Goal: Information Seeking & Learning: Learn about a topic

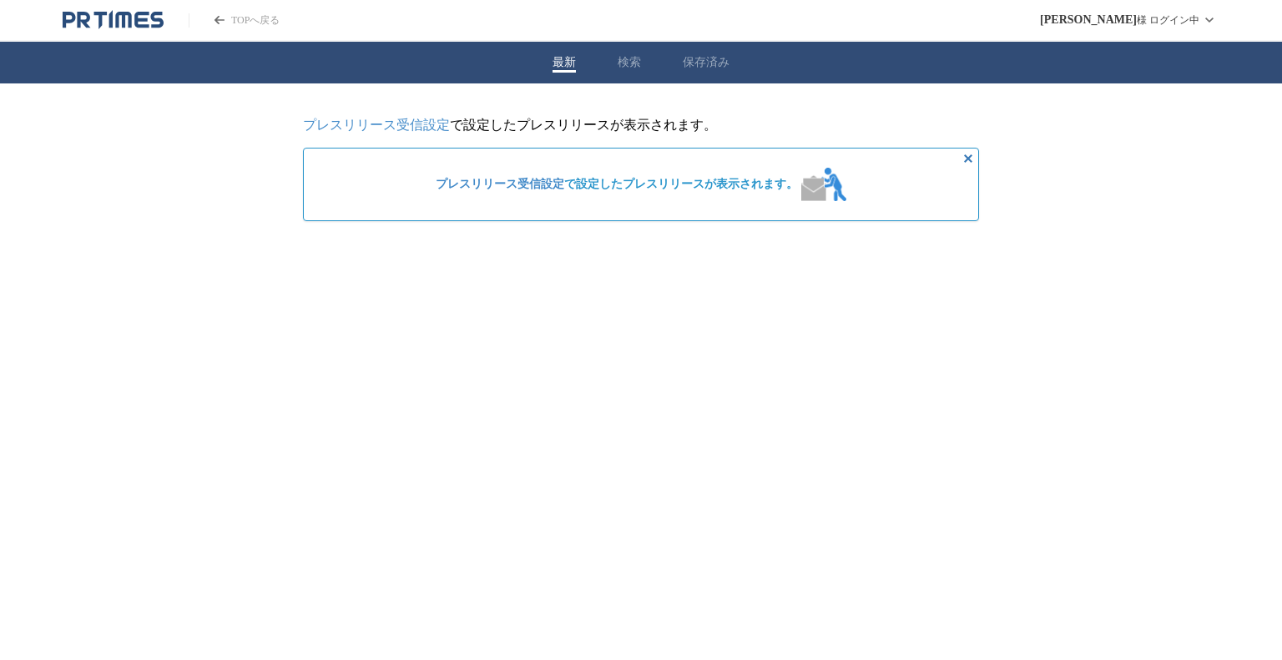
click at [662, 192] on span "プレスリリース受信設定 で設定したプレスリリースが表示されます。" at bounding box center [617, 184] width 362 height 15
click at [967, 158] on icon "非表示にする" at bounding box center [968, 159] width 20 height 20
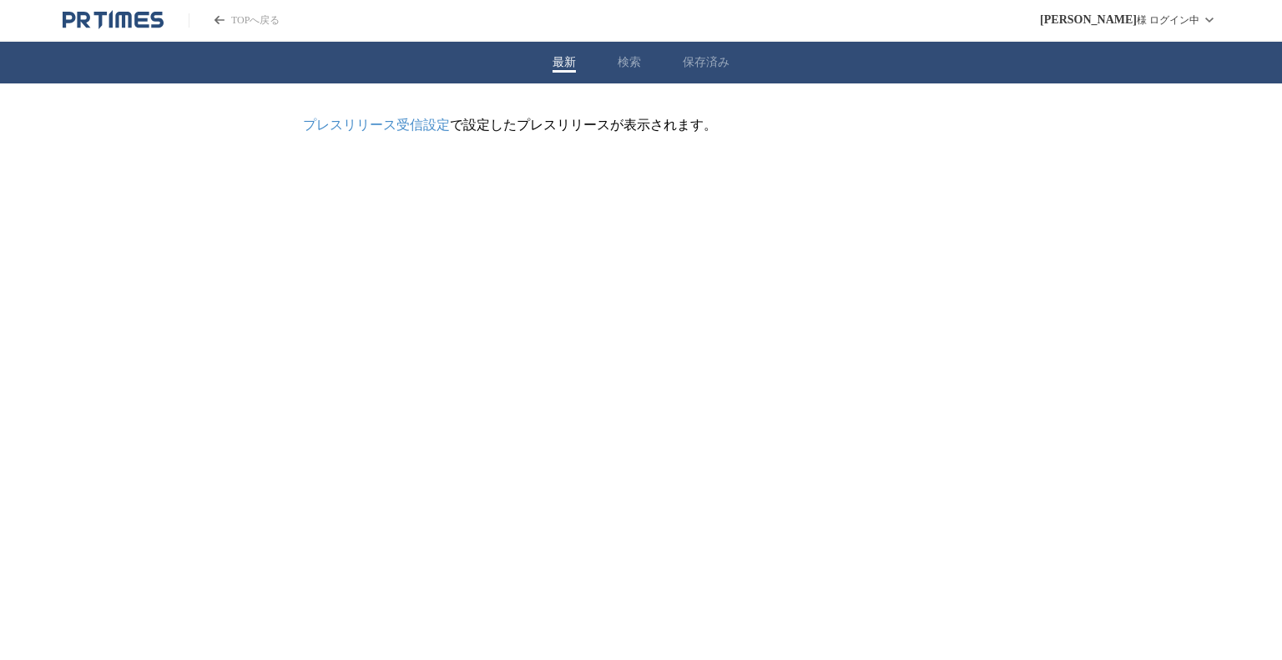
click at [582, 133] on p "プレスリリース受信設定 で設定したプレスリリースが表示されます。" at bounding box center [641, 126] width 676 height 18
click at [627, 63] on button "検索" at bounding box center [628, 62] width 23 height 15
click at [708, 59] on button "保存済み" at bounding box center [706, 62] width 47 height 15
click at [577, 59] on div "最新 検索 保存済み" at bounding box center [641, 63] width 1282 height 42
click at [561, 63] on button "最新" at bounding box center [563, 62] width 23 height 15
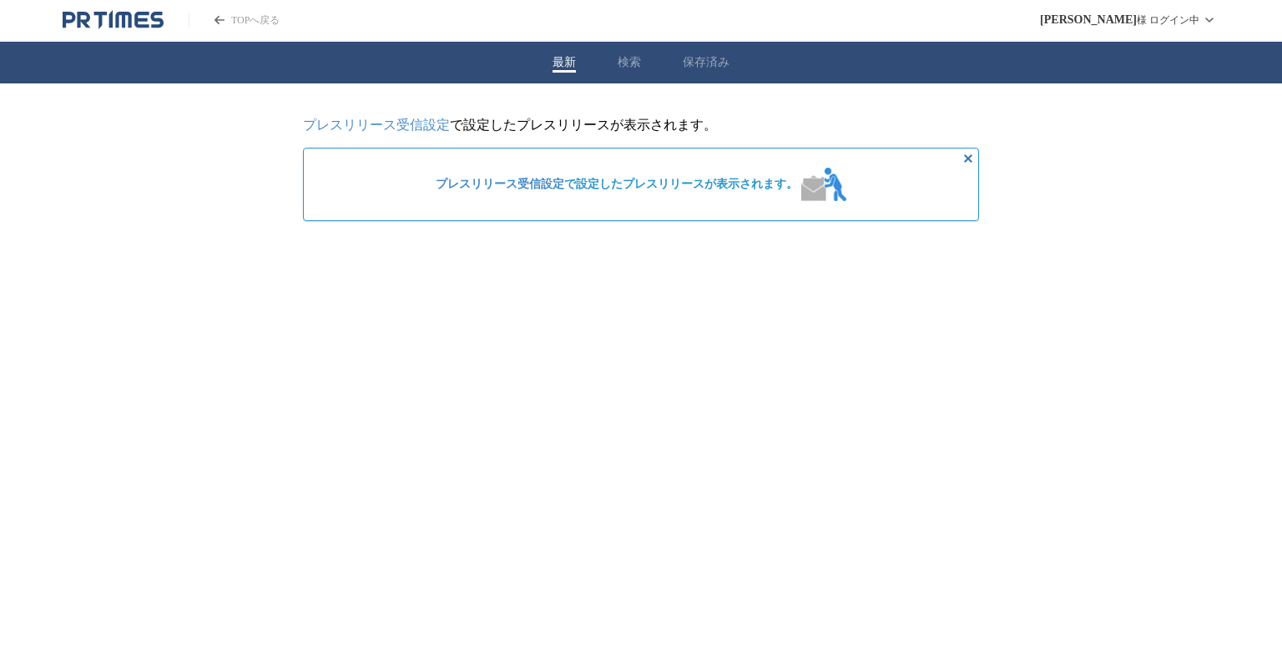
click at [247, 16] on link "TOPへ戻る" at bounding box center [234, 20] width 91 height 14
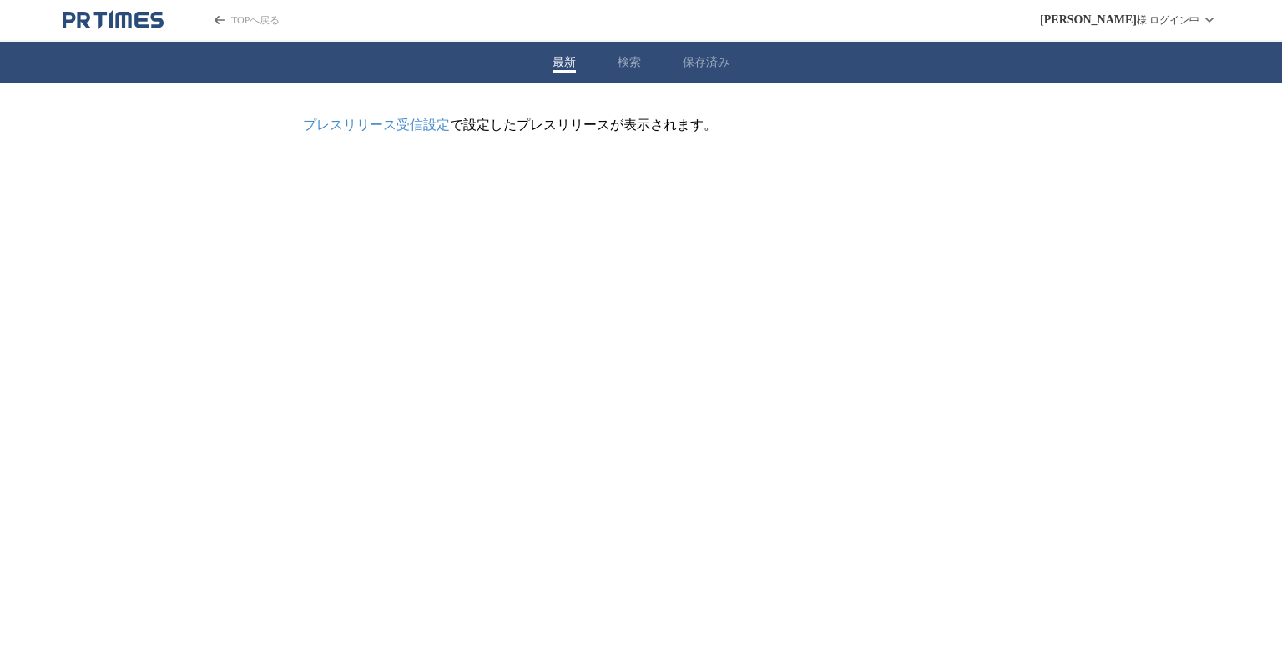
click at [612, 73] on div "最新 検索 保存済み" at bounding box center [641, 63] width 1282 height 42
click at [632, 68] on button "検索" at bounding box center [628, 62] width 23 height 15
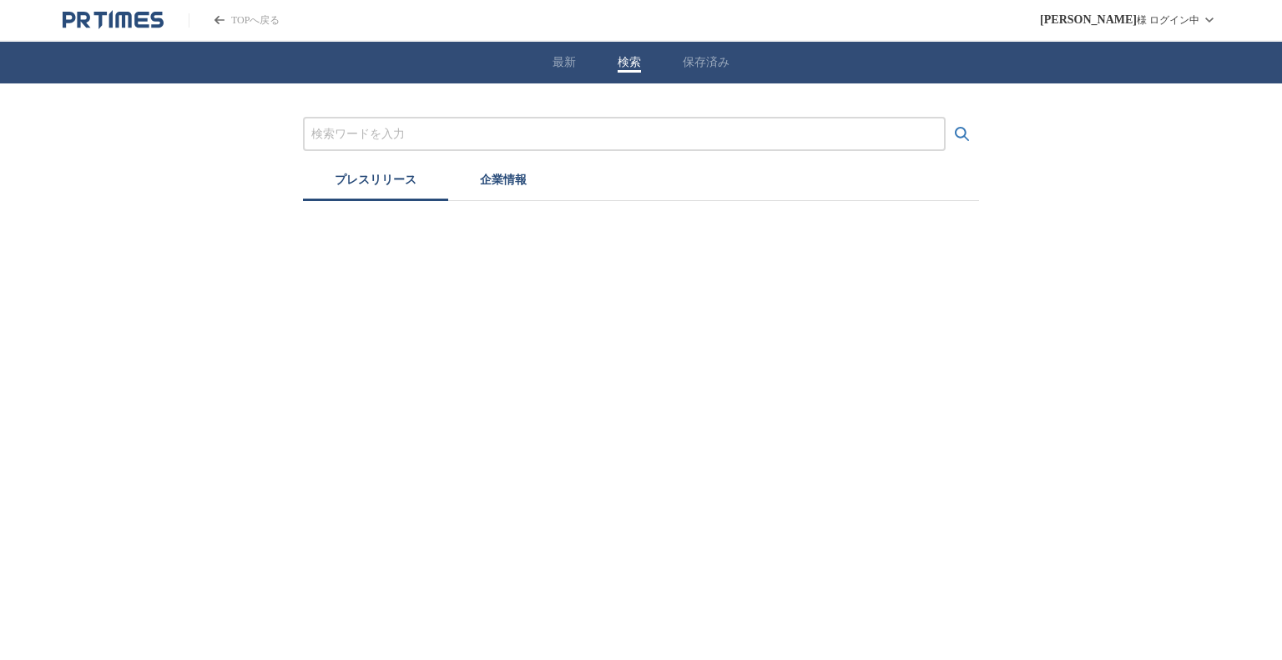
click at [553, 134] on input "プレスリリースおよび企業を検索する" at bounding box center [624, 134] width 626 height 18
type input "ゴルフ"
click at [945, 118] on button "検索する" at bounding box center [961, 134] width 33 height 33
